Goal: Navigation & Orientation: Find specific page/section

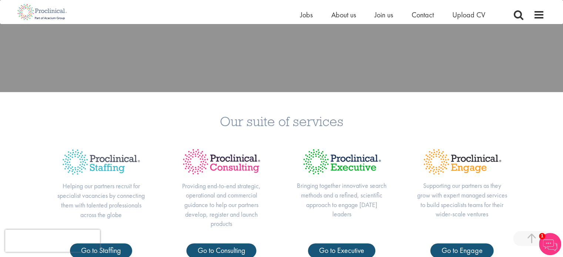
scroll to position [296, 0]
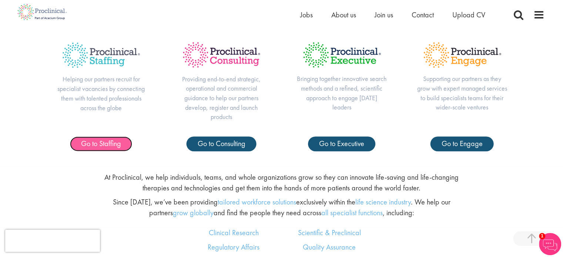
click at [90, 146] on span "Go to Staffing" at bounding box center [101, 144] width 40 height 10
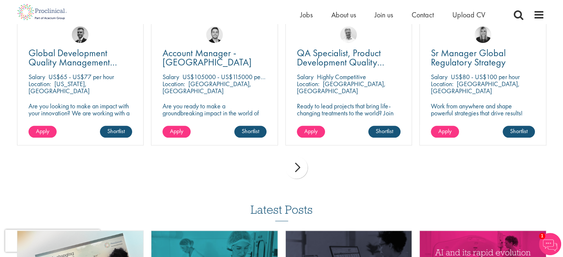
scroll to position [815, 0]
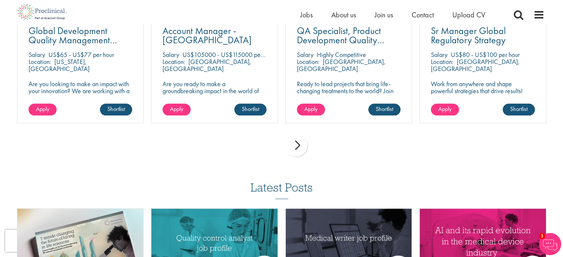
click at [298, 135] on div "next" at bounding box center [297, 145] width 22 height 22
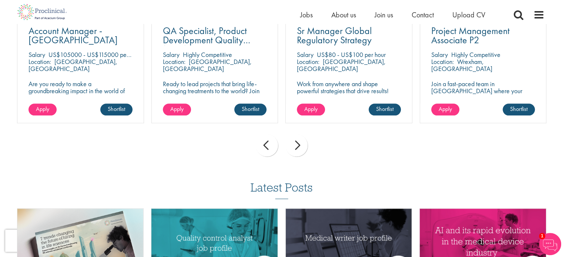
click at [298, 134] on div "next" at bounding box center [297, 145] width 22 height 22
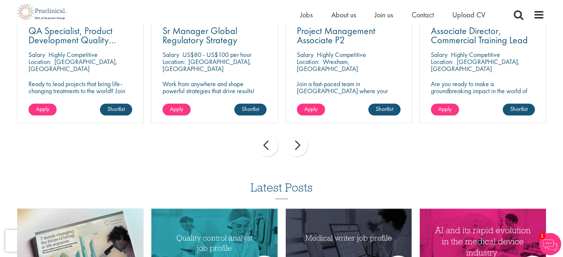
click at [298, 134] on div "next" at bounding box center [297, 145] width 22 height 22
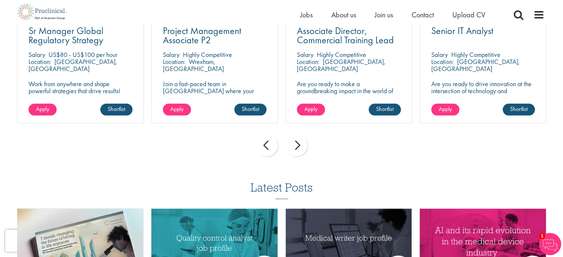
click at [298, 134] on div "next" at bounding box center [297, 145] width 22 height 22
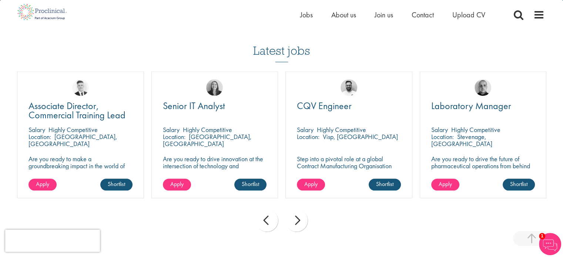
scroll to position [741, 0]
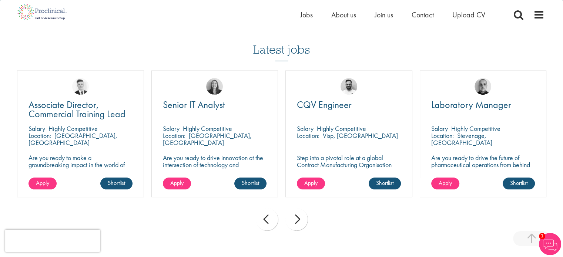
click at [294, 216] on div "next" at bounding box center [297, 219] width 22 height 22
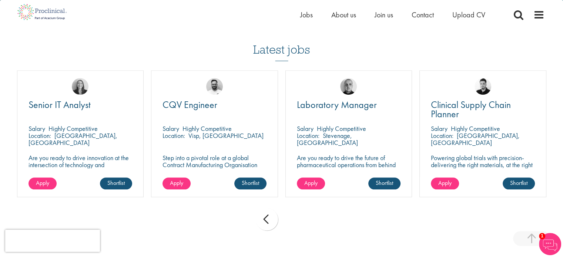
click at [294, 216] on div "prev next" at bounding box center [281, 221] width 537 height 32
click at [268, 208] on div "prev" at bounding box center [267, 219] width 22 height 22
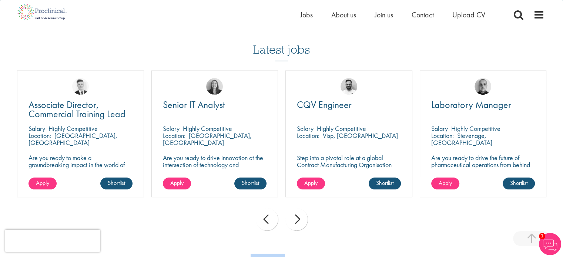
click at [268, 208] on div "prev" at bounding box center [267, 219] width 22 height 22
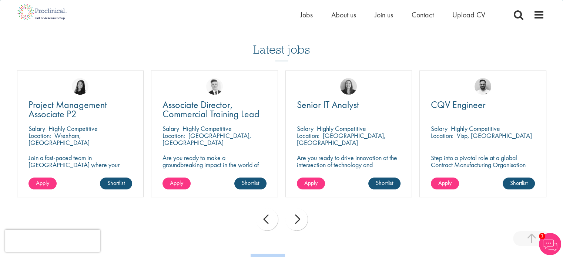
click at [268, 208] on div "prev" at bounding box center [267, 219] width 22 height 22
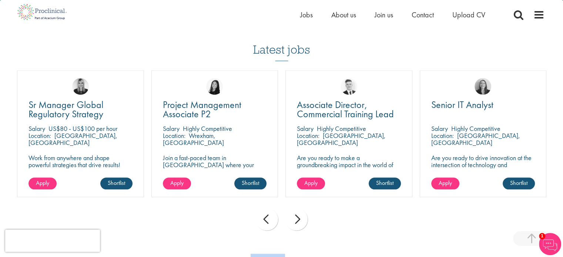
click at [268, 208] on div "prev" at bounding box center [267, 219] width 22 height 22
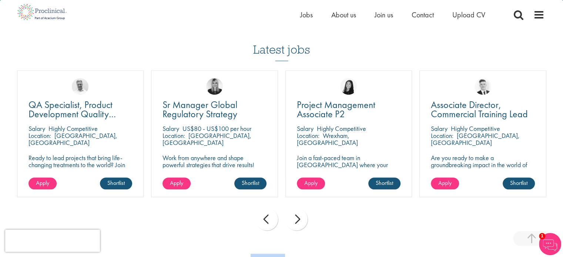
click at [268, 208] on div "prev" at bounding box center [267, 219] width 22 height 22
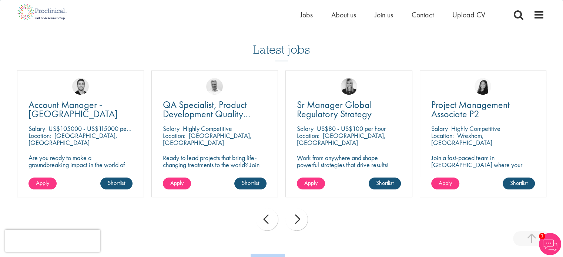
click at [268, 209] on div "prev" at bounding box center [267, 219] width 22 height 22
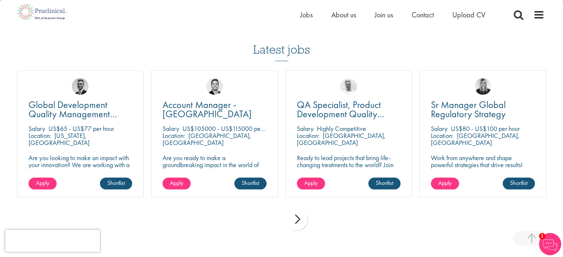
click at [268, 209] on div "prev next" at bounding box center [281, 221] width 537 height 32
